Goal: Task Accomplishment & Management: Manage account settings

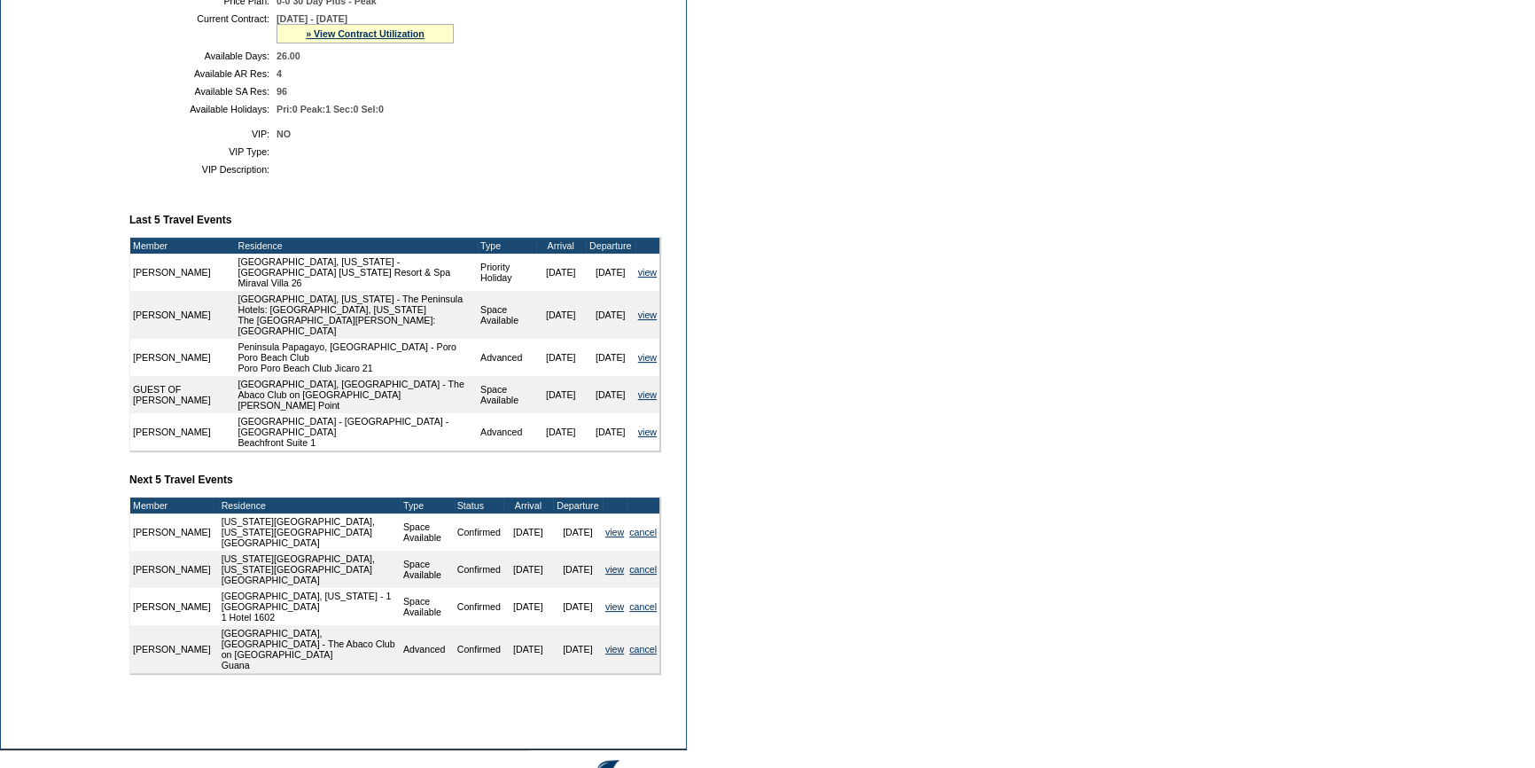
scroll to position [483, 0]
click at [610, 529] on link "view" at bounding box center [614, 531] width 19 height 11
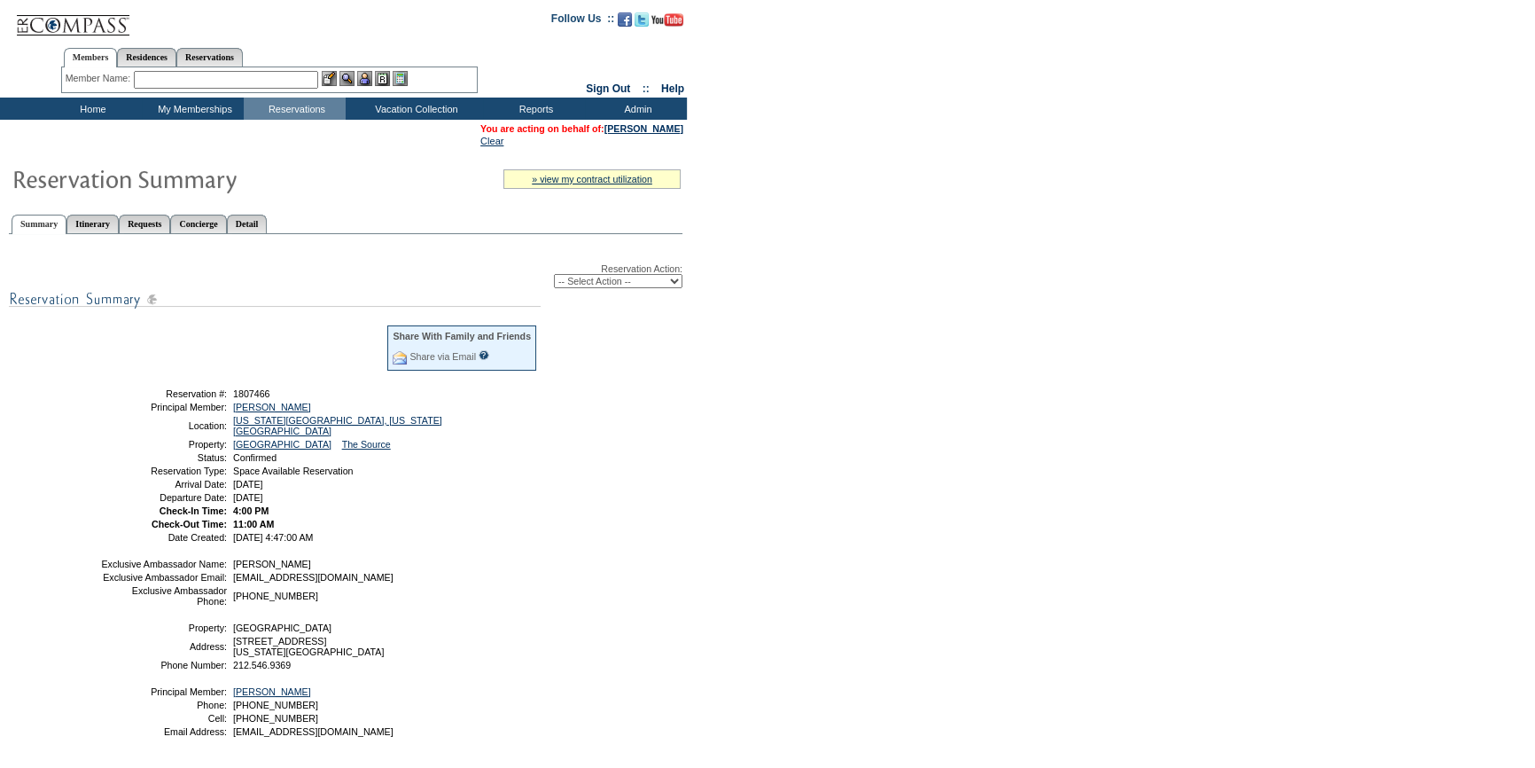
click at [629, 284] on select "-- Select Action -- Modify Reservation Dates Modify Reservation Cost Modify Occ…" at bounding box center [618, 281] width 129 height 14
select select "CancelRes"
click at [554, 275] on select "-- Select Action -- Modify Reservation Dates Modify Reservation Cost Modify Occ…" at bounding box center [618, 281] width 129 height 14
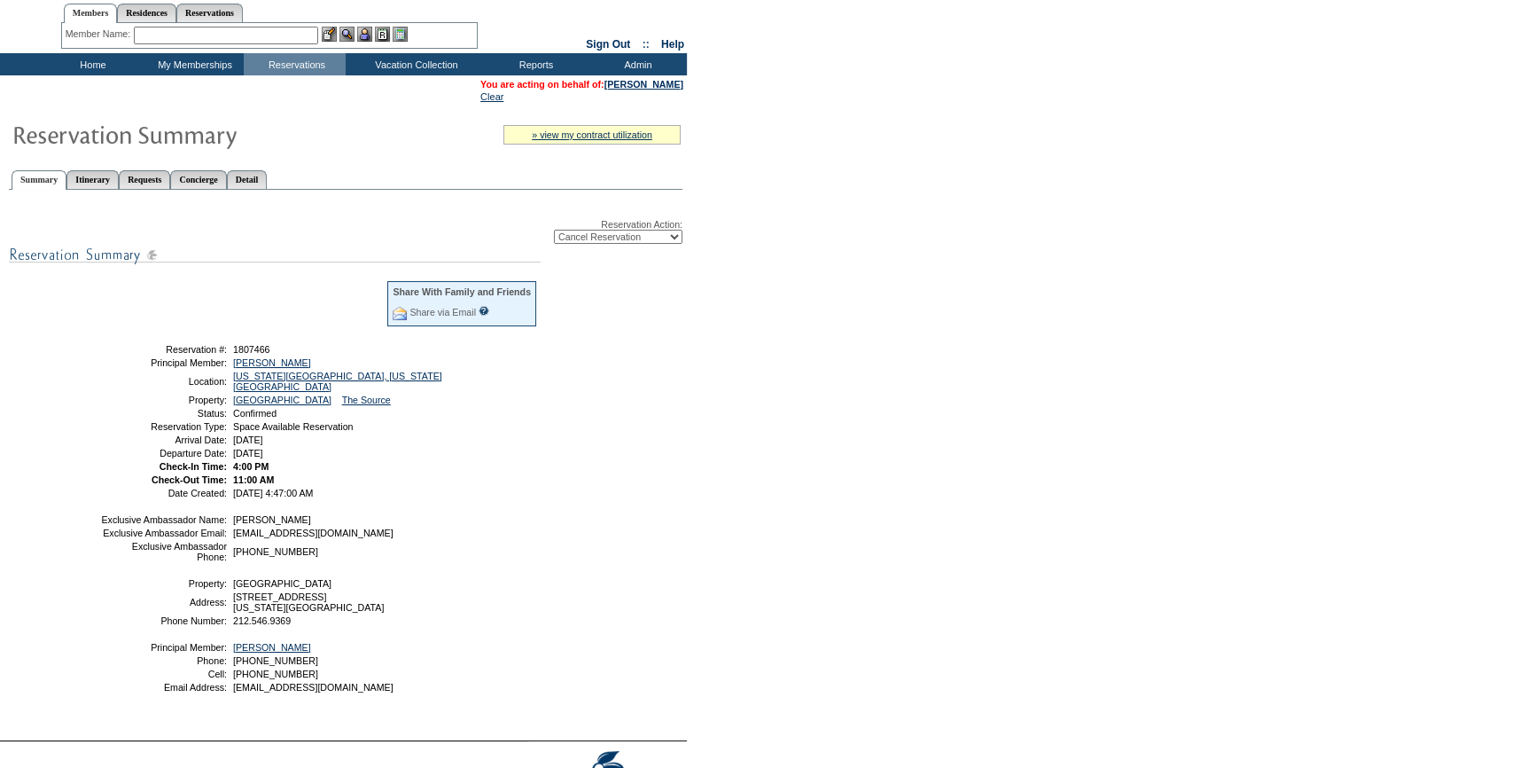
scroll to position [80, 0]
